Goal: Information Seeking & Learning: Understand process/instructions

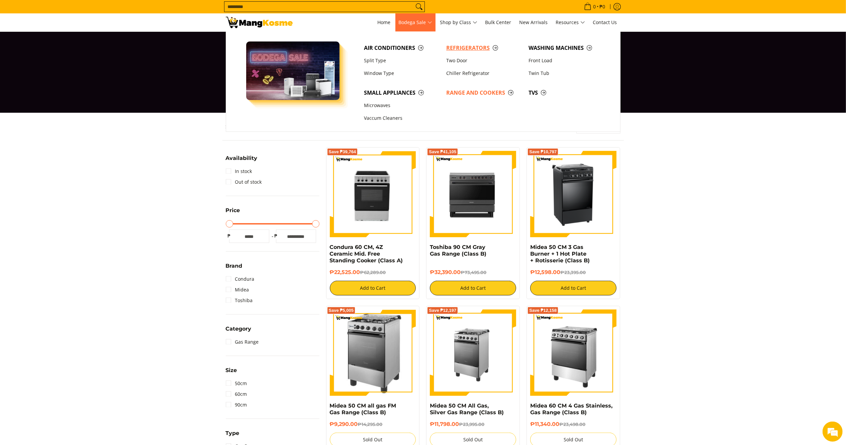
click at [457, 45] on span "Refrigerators" at bounding box center [484, 48] width 76 height 8
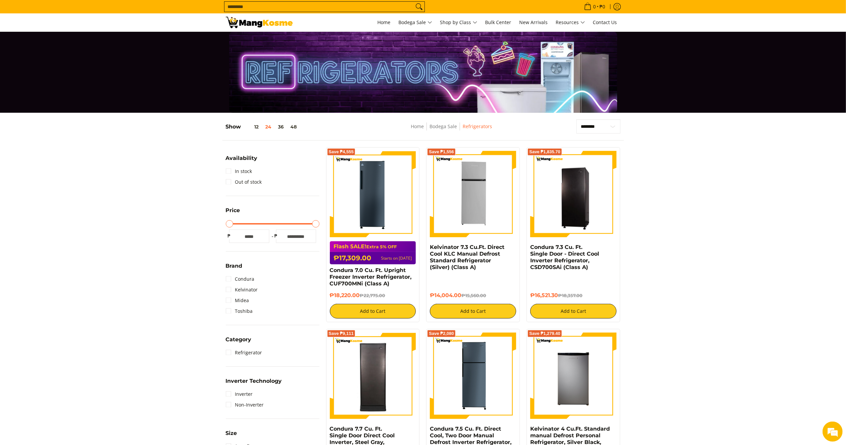
click at [324, 5] on input "Search..." at bounding box center [319, 7] width 189 height 10
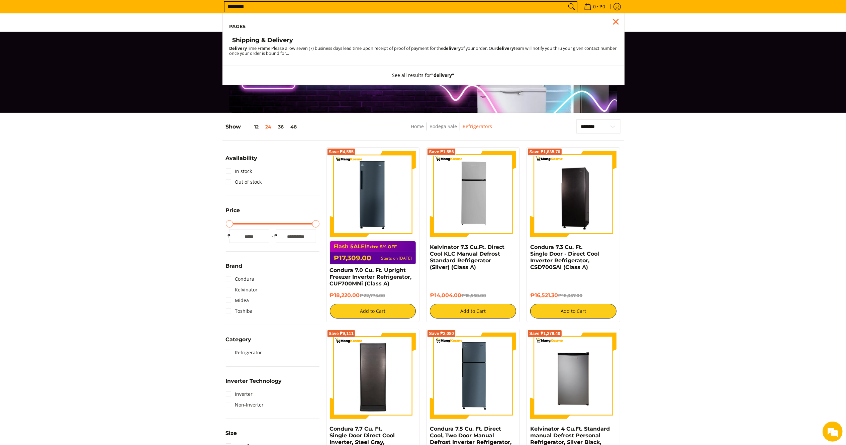
type input "********"
click at [265, 37] on h4 "Shipping & Delivery" at bounding box center [263, 40] width 61 height 8
